Goal: Information Seeking & Learning: Learn about a topic

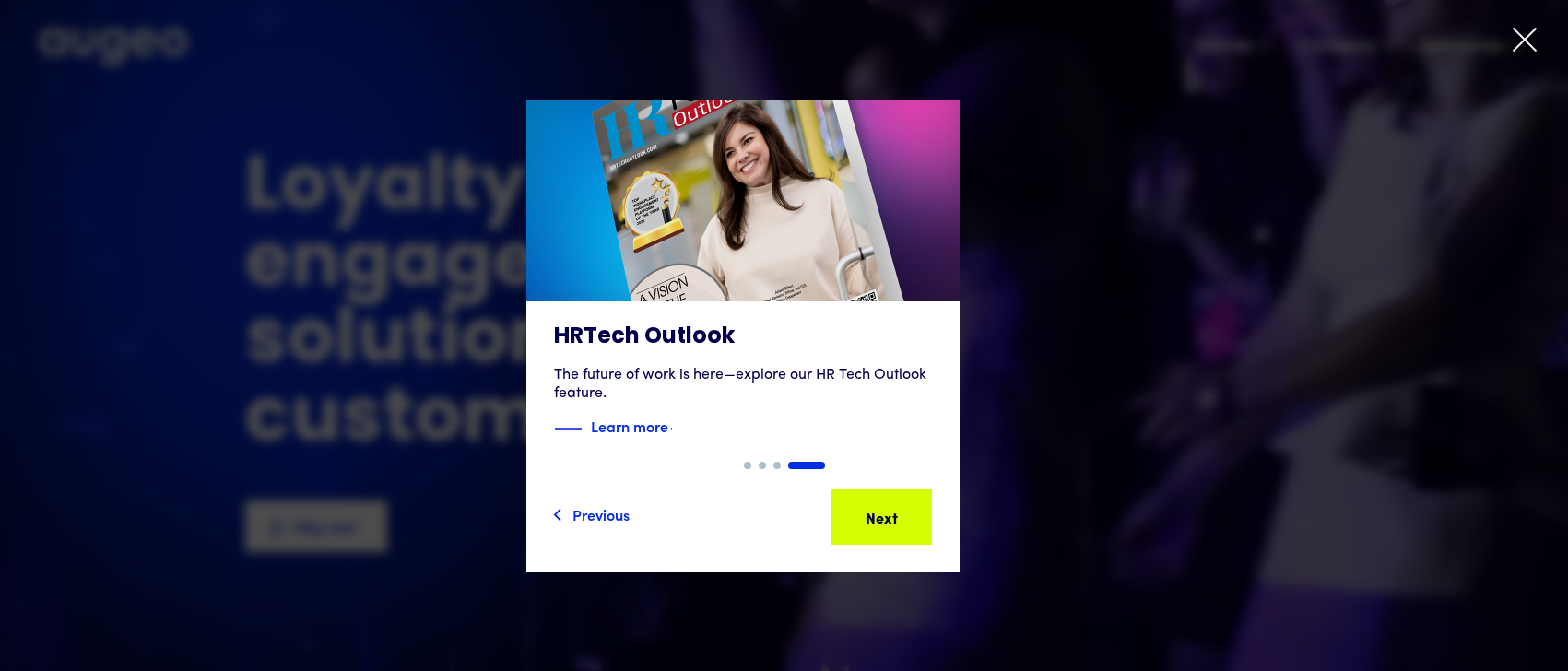
click at [1519, 38] on icon at bounding box center [1524, 40] width 28 height 28
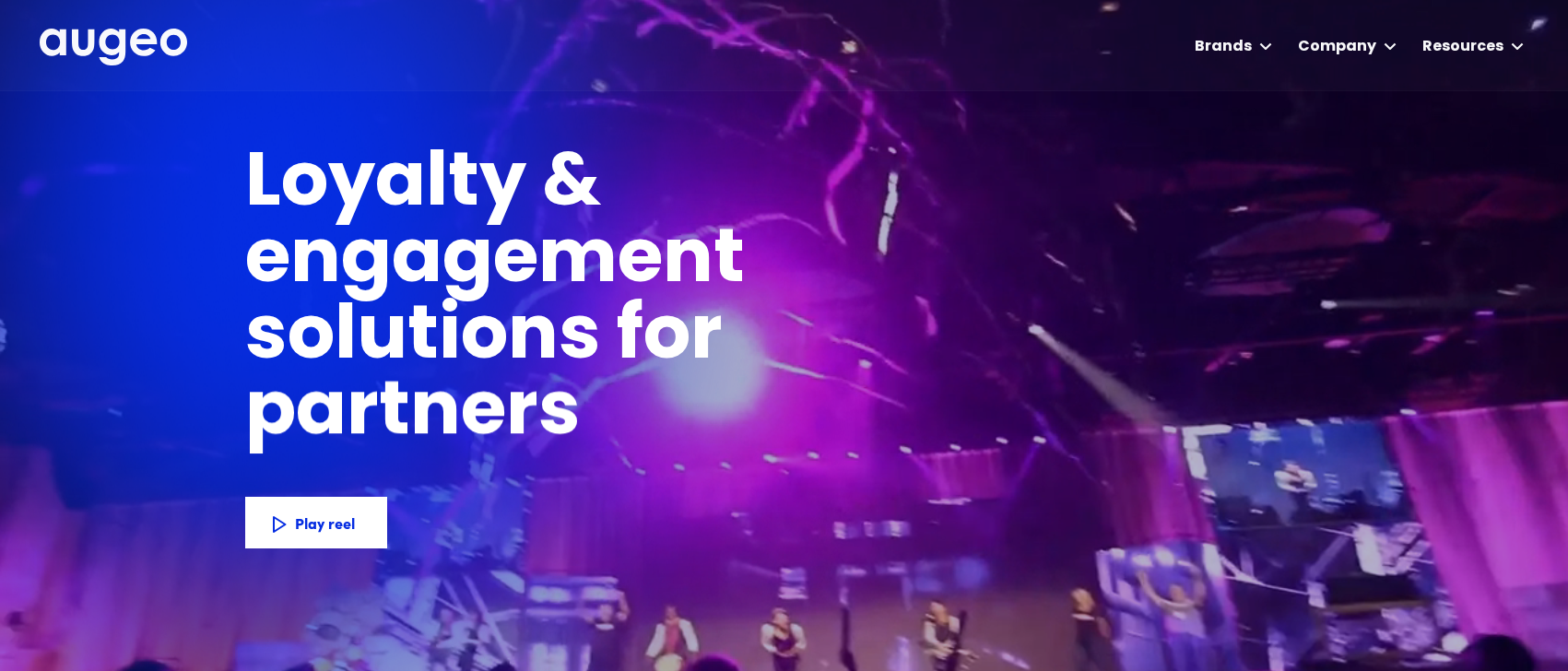
scroll to position [2, 0]
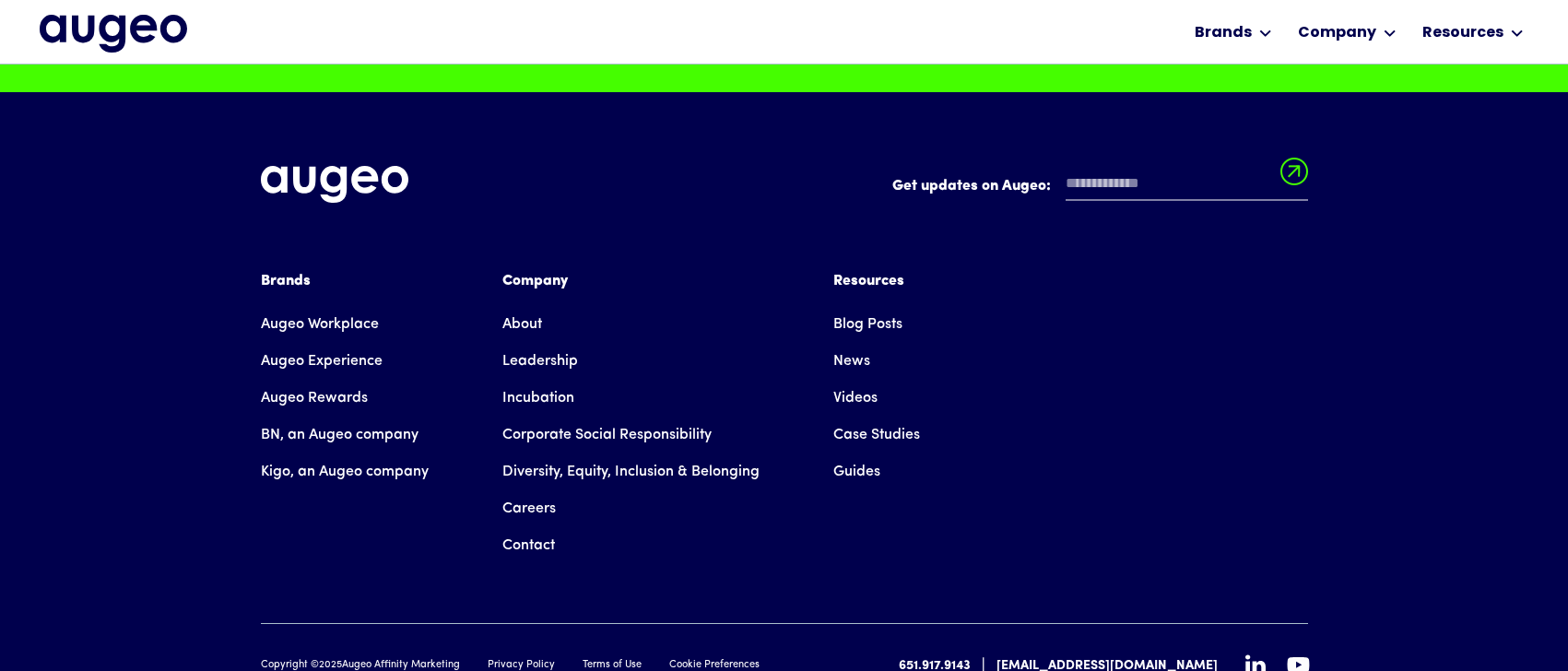
scroll to position [4863, 0]
